Goal: Task Accomplishment & Management: Manage account settings

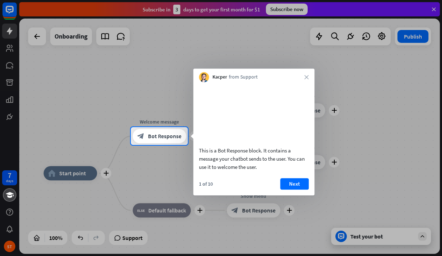
click at [306, 78] on icon "close" at bounding box center [307, 77] width 4 height 4
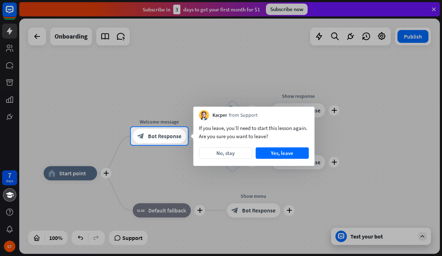
click at [241, 154] on button "No, stay" at bounding box center [225, 152] width 53 height 11
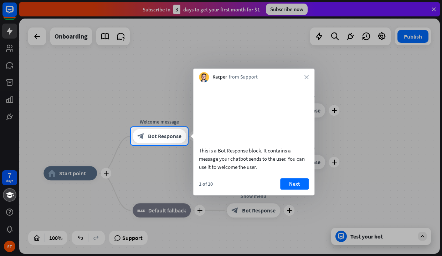
click at [290, 189] on button "Next" at bounding box center [294, 183] width 29 height 11
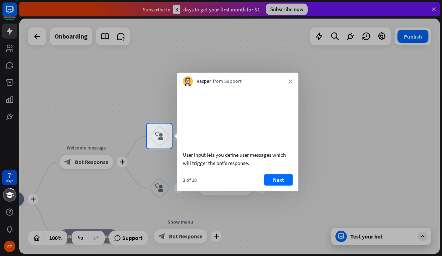
click at [289, 81] on icon "close" at bounding box center [291, 81] width 4 height 4
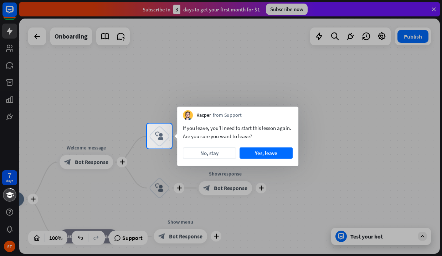
click at [217, 153] on button "No, stay" at bounding box center [209, 152] width 53 height 11
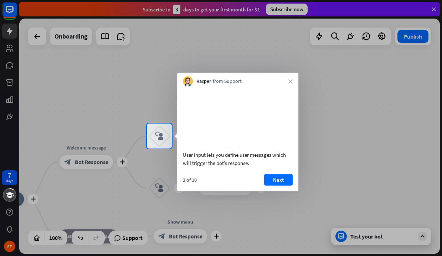
click at [288, 80] on div "Kacper from Support close" at bounding box center [237, 80] width 121 height 14
click at [280, 185] on button "Next" at bounding box center [278, 179] width 29 height 11
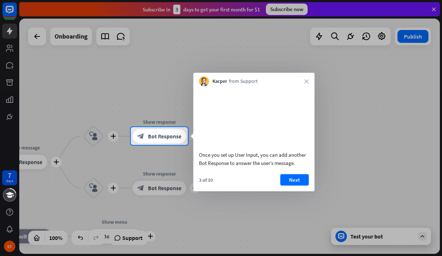
click at [295, 185] on button "Next" at bounding box center [294, 179] width 29 height 11
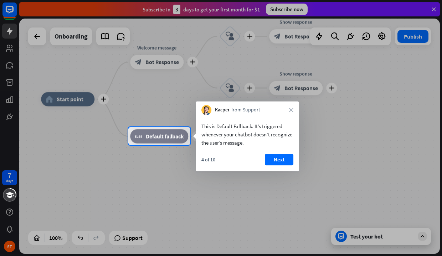
click at [288, 110] on div "Kacper from Support close" at bounding box center [247, 108] width 103 height 14
click at [291, 110] on icon "close" at bounding box center [291, 110] width 4 height 4
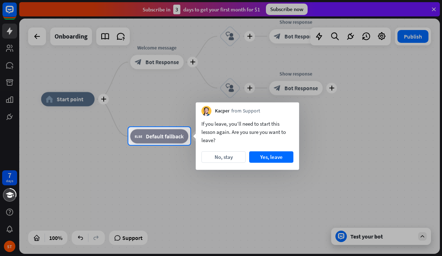
click at [292, 110] on div "Kacper from Support" at bounding box center [247, 109] width 103 height 14
click at [267, 158] on button "Yes, leave" at bounding box center [271, 156] width 44 height 11
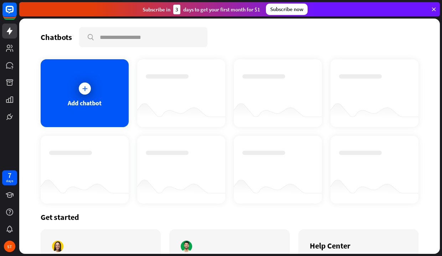
click at [287, 10] on div "Subscribe now" at bounding box center [287, 9] width 42 height 11
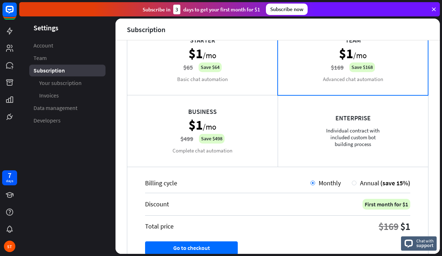
scroll to position [65, 0]
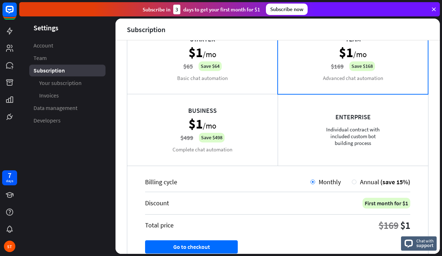
click at [352, 182] on div at bounding box center [354, 181] width 5 height 5
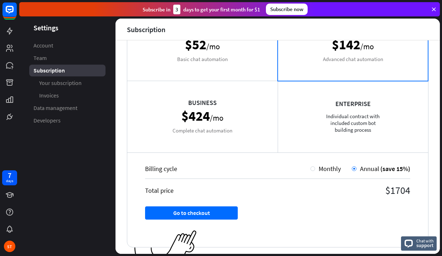
scroll to position [31, 0]
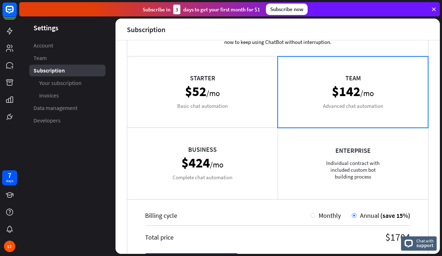
click at [311, 214] on div at bounding box center [313, 215] width 5 height 5
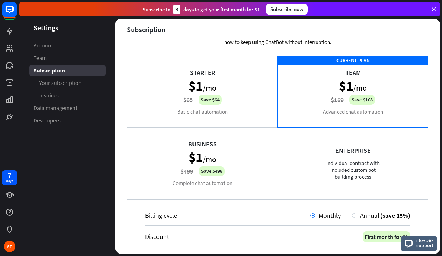
click at [352, 216] on div at bounding box center [354, 215] width 5 height 5
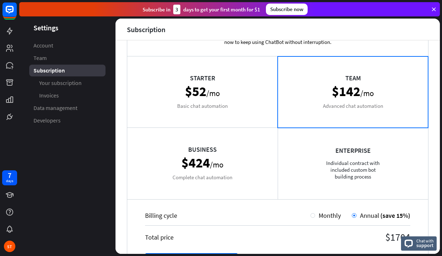
click at [50, 42] on span "Account" at bounding box center [44, 45] width 20 height 7
